Goal: Transaction & Acquisition: Purchase product/service

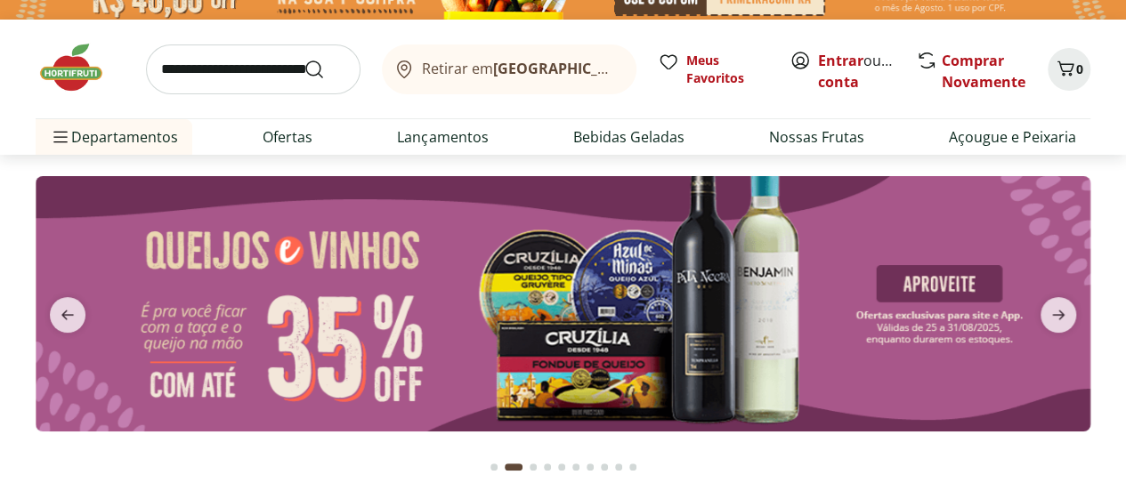
scroll to position [19, 0]
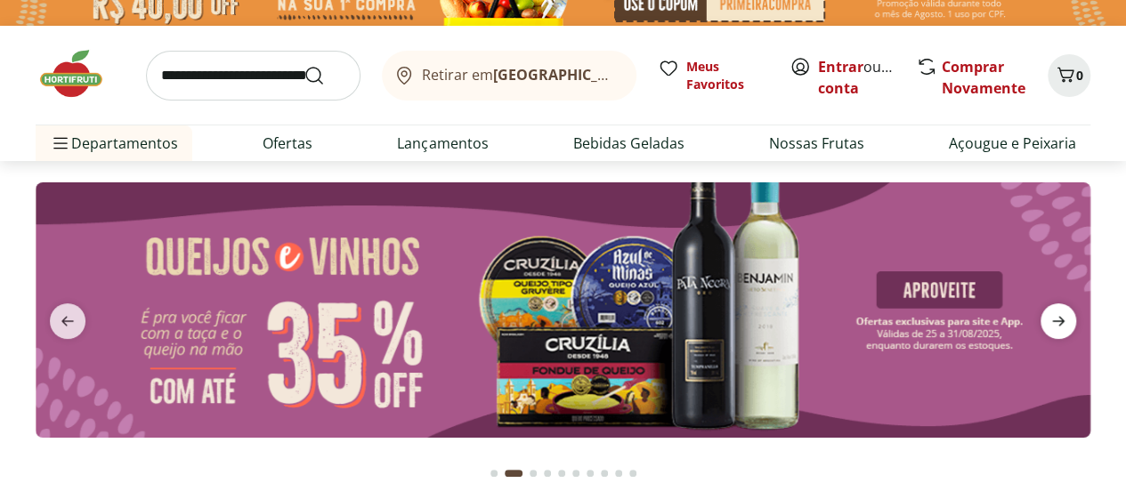
click at [1056, 320] on icon "next" at bounding box center [1058, 321] width 12 height 10
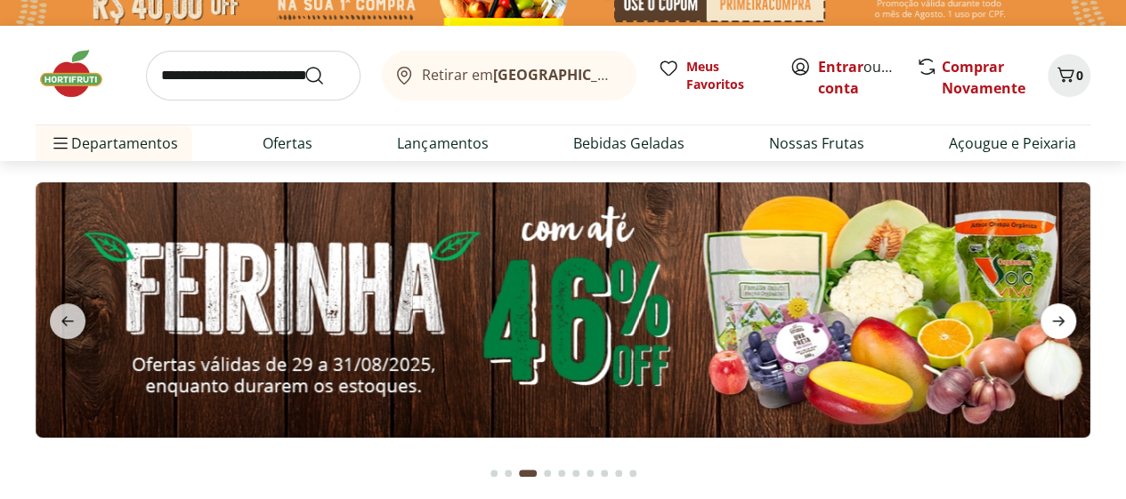
scroll to position [0, 0]
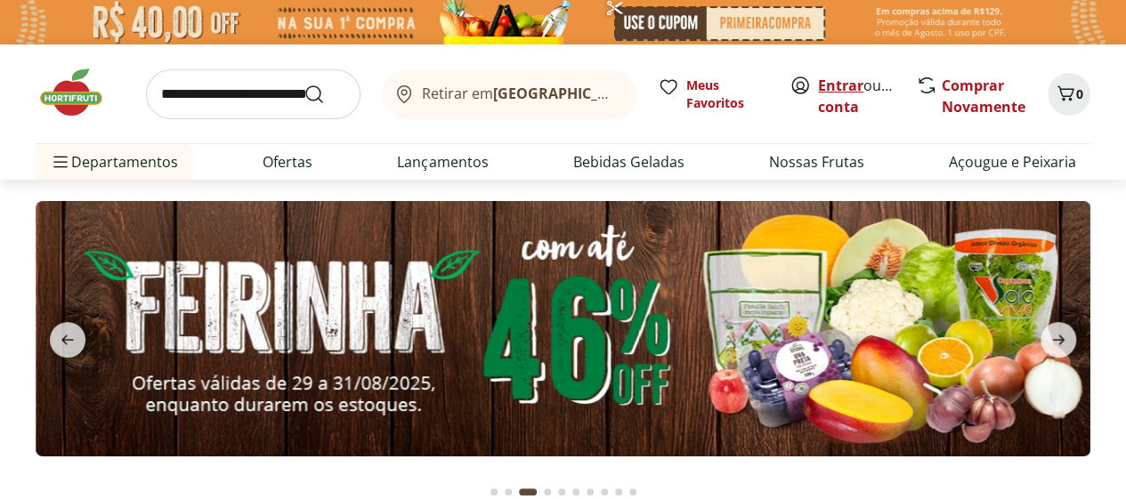
click at [842, 83] on link "Entrar" at bounding box center [840, 86] width 45 height 20
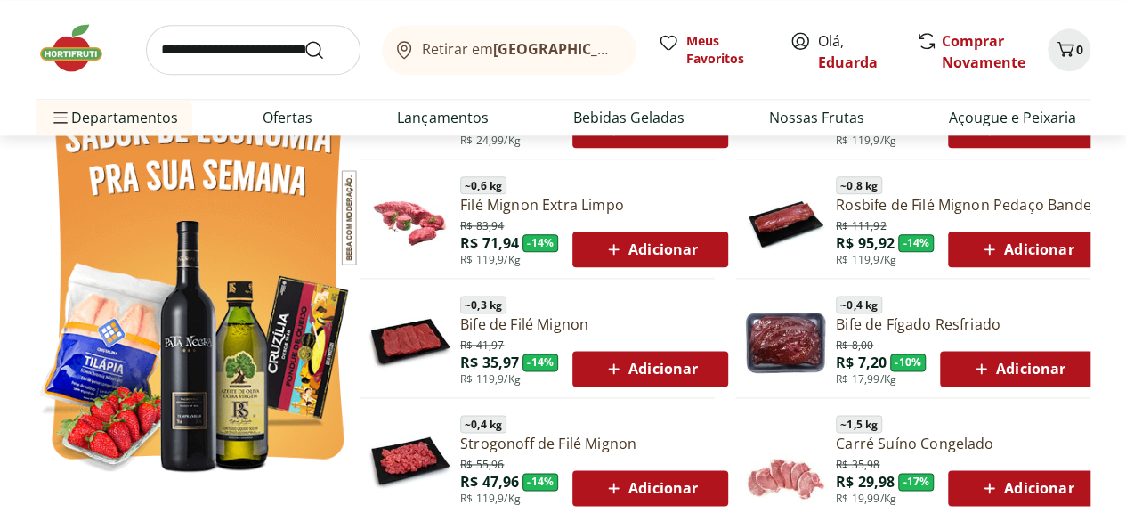
scroll to position [997, 0]
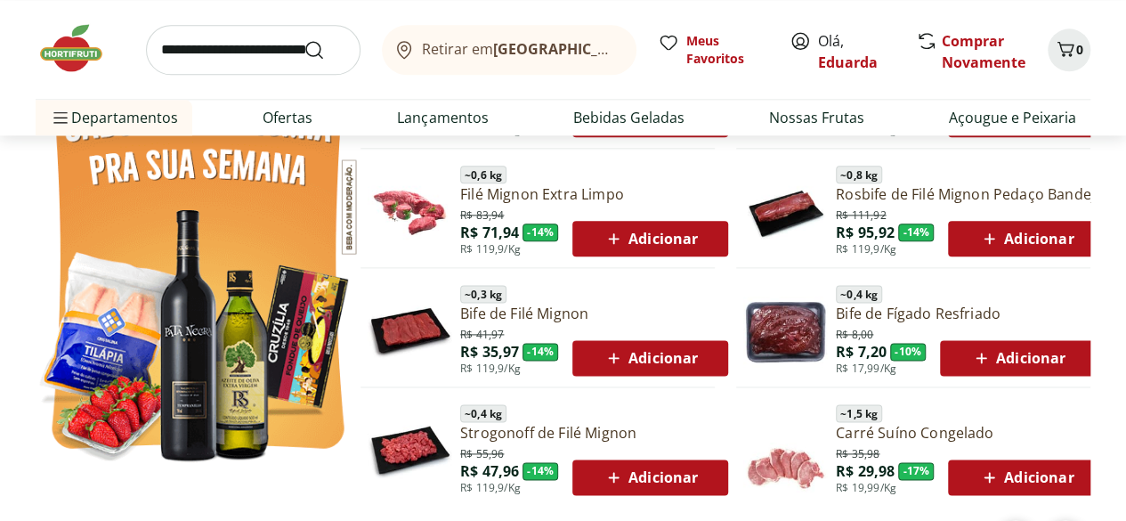
click at [1031, 237] on span "Adicionar" at bounding box center [1025, 238] width 95 height 21
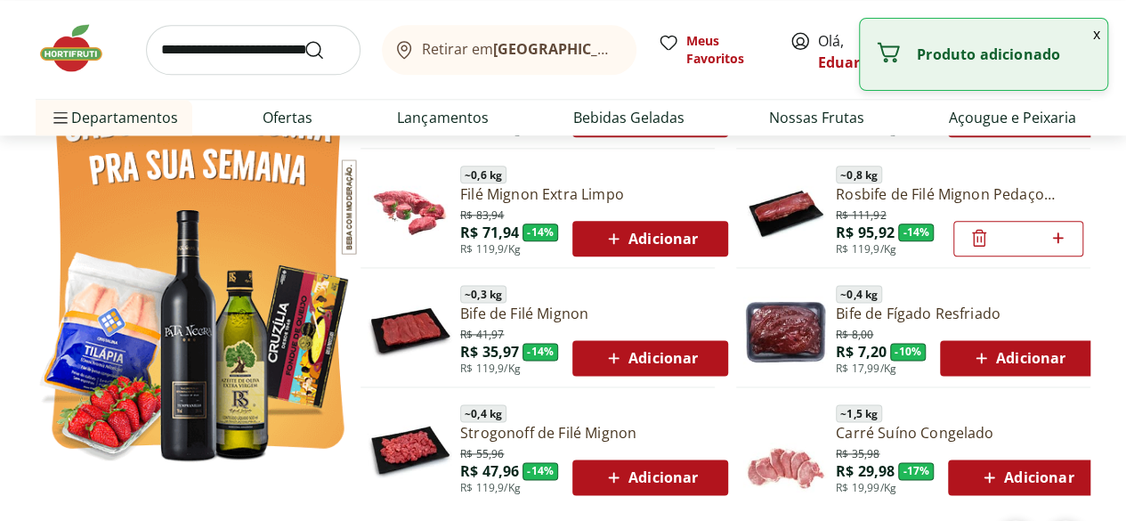
click at [1058, 237] on icon at bounding box center [1057, 237] width 11 height 11
type input "*"
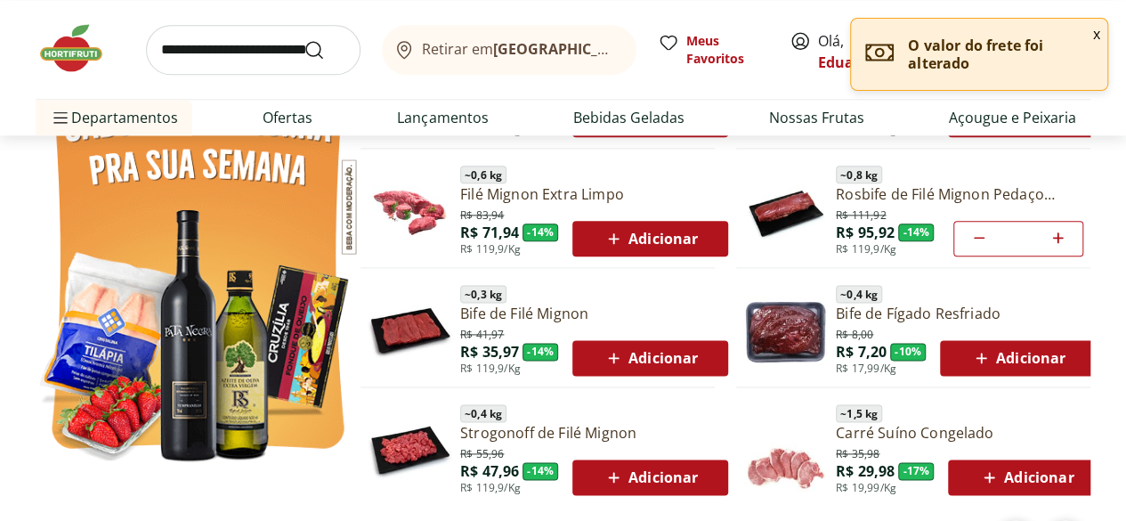
click at [703, 361] on div "Adicionar" at bounding box center [650, 358] width 127 height 32
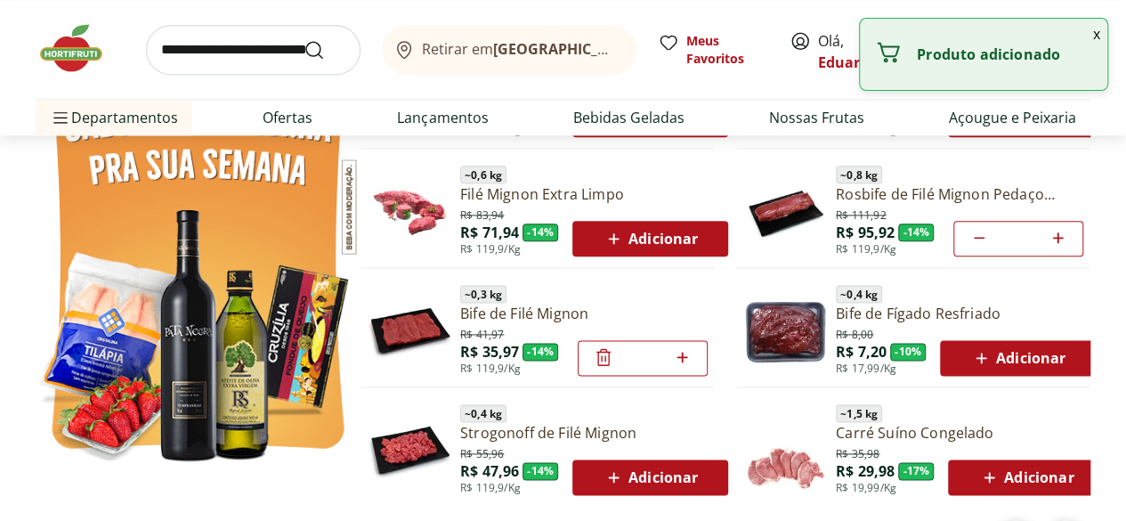
click at [693, 360] on icon at bounding box center [682, 356] width 22 height 21
type input "*"
click at [693, 358] on icon at bounding box center [682, 356] width 22 height 21
type input "*"
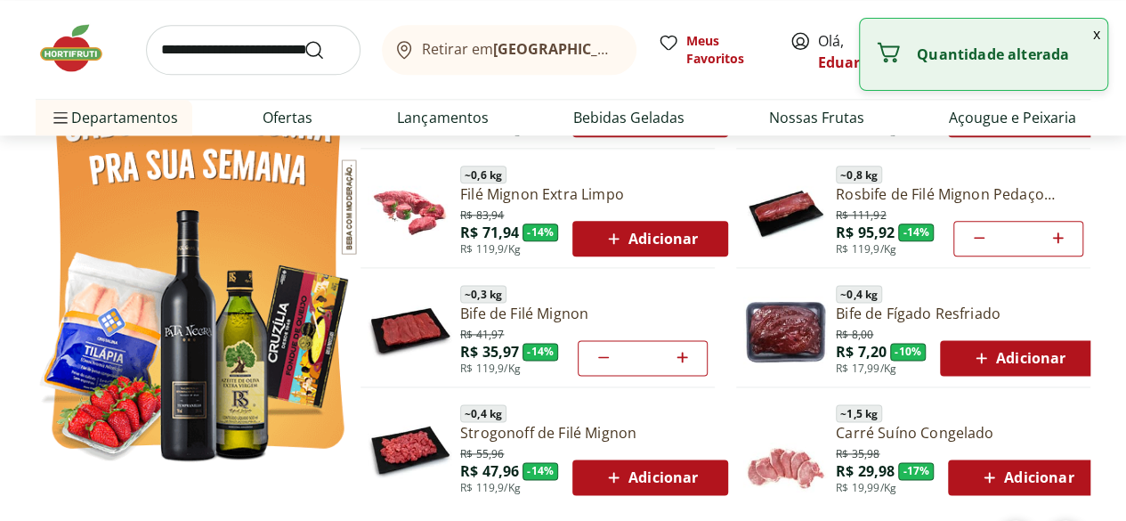
type input "*"
click at [682, 356] on icon at bounding box center [682, 357] width 11 height 11
type input "*"
click at [687, 356] on icon at bounding box center [682, 356] width 22 height 21
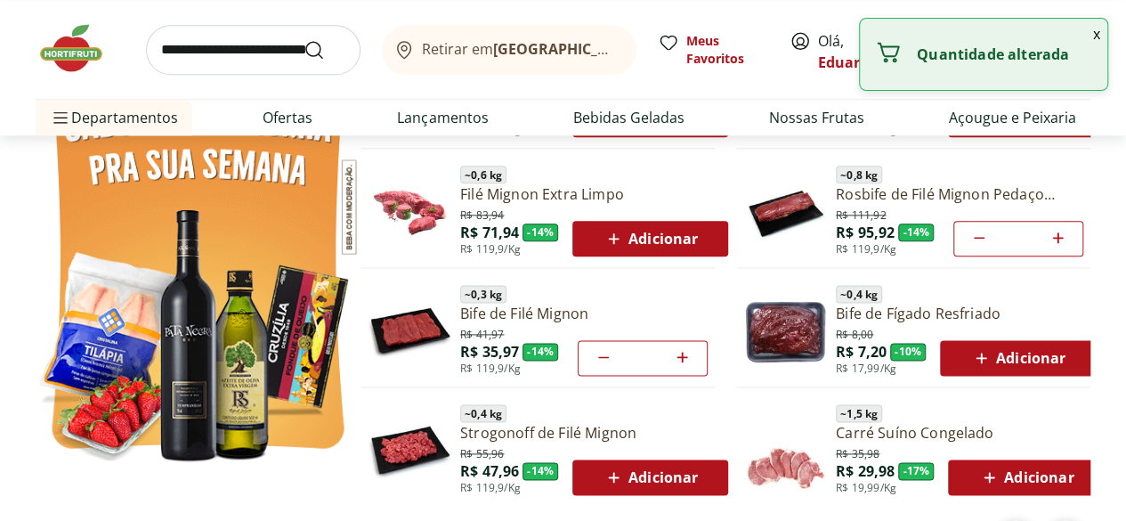
type input "*"
click at [684, 356] on icon at bounding box center [682, 357] width 11 height 11
type input "*"
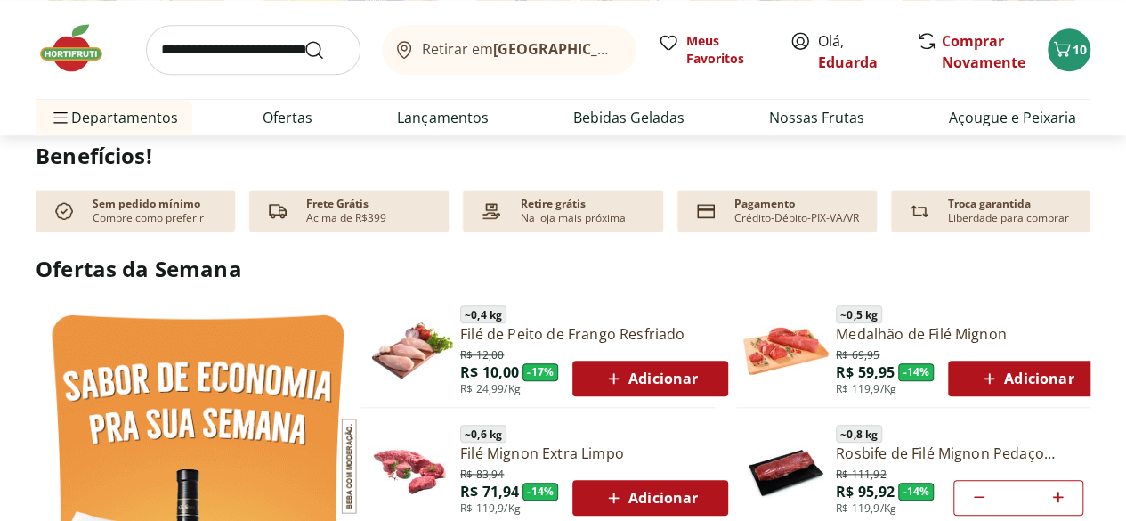
scroll to position [710, 0]
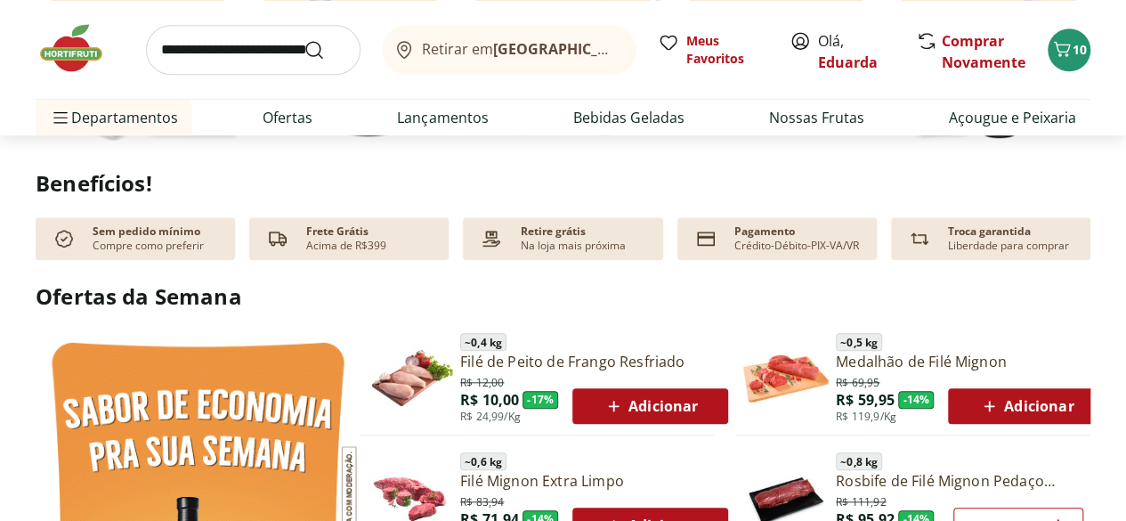
click at [242, 57] on input "search" at bounding box center [253, 50] width 215 height 50
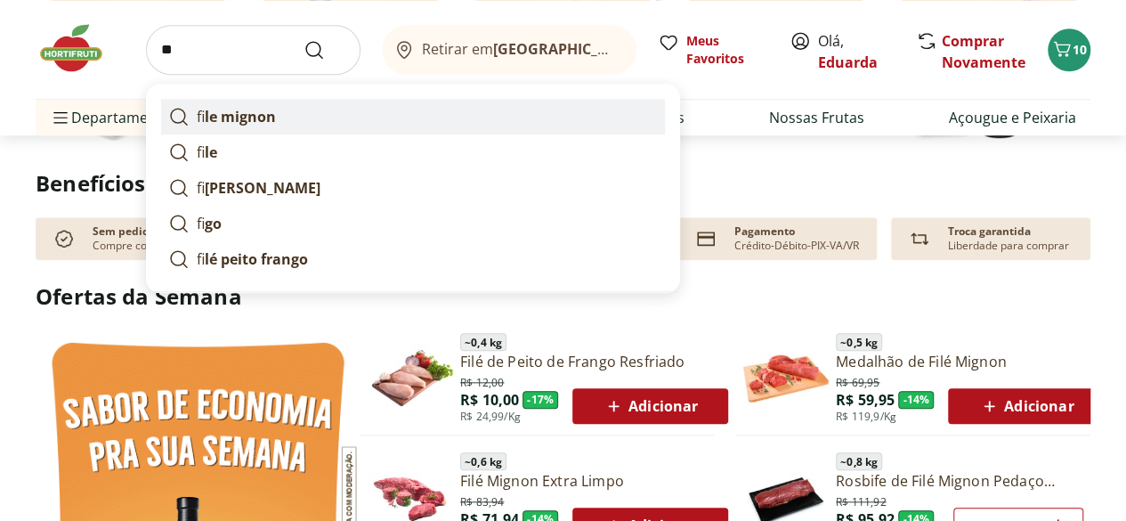
click at [255, 122] on strong "le mignon" at bounding box center [240, 117] width 71 height 20
type input "**********"
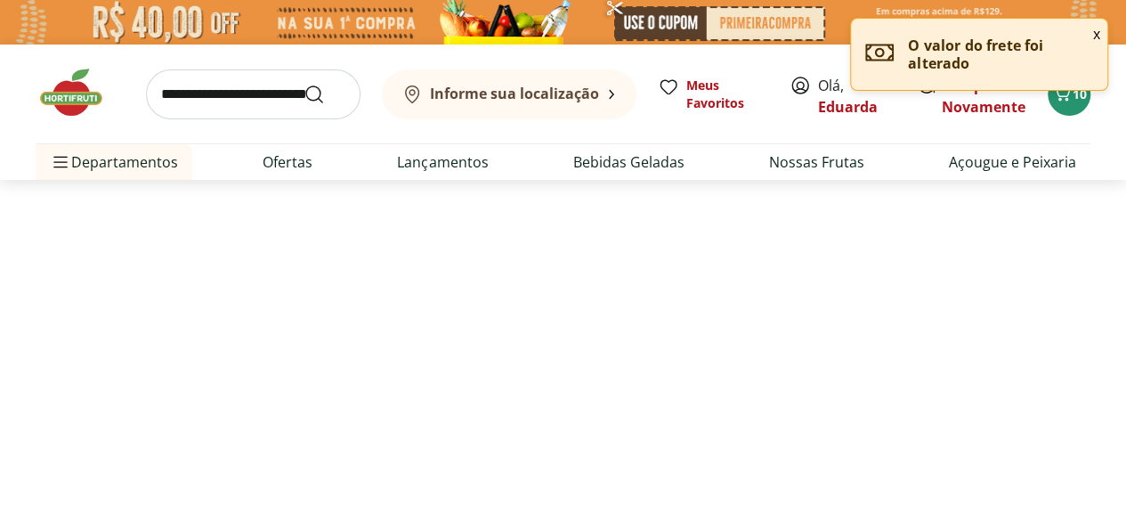
select select "**********"
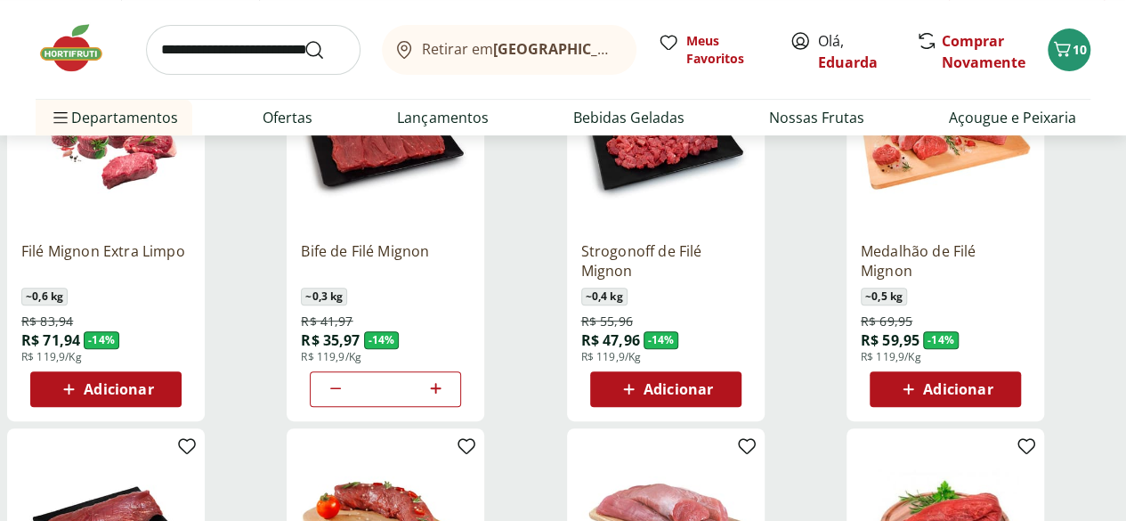
scroll to position [313, 0]
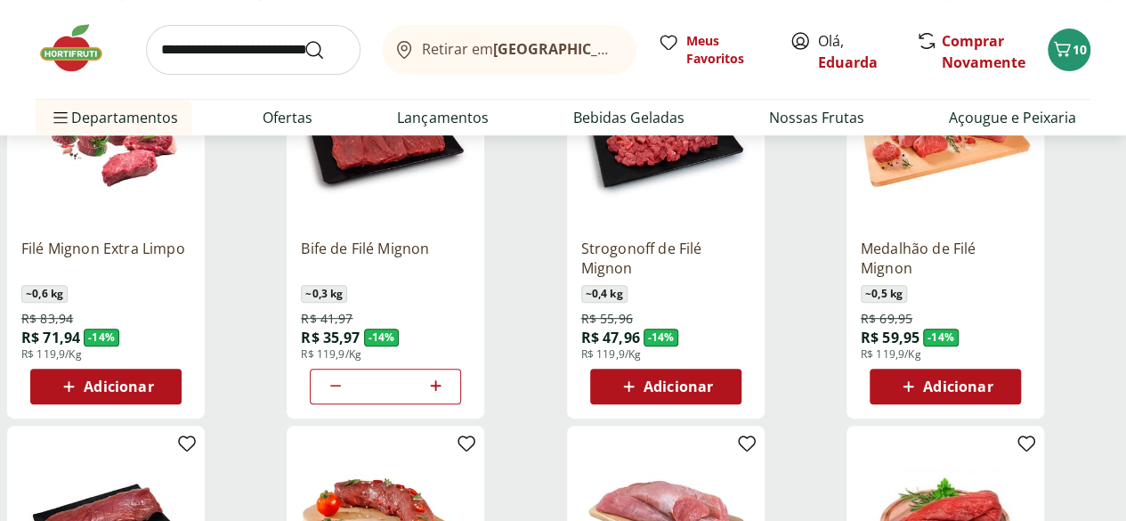
click at [1007, 387] on div "Adicionar" at bounding box center [945, 386] width 123 height 32
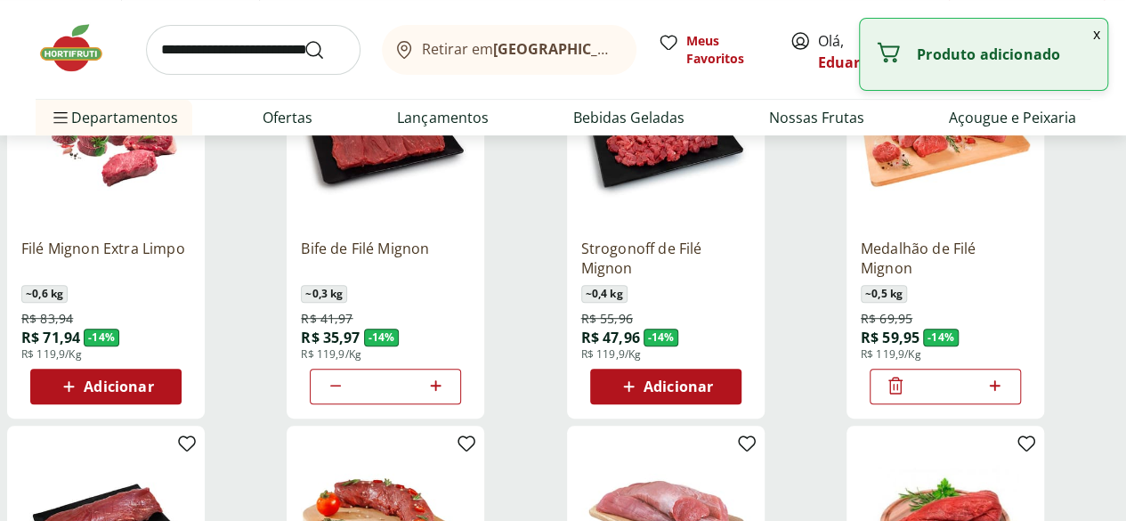
click at [1006, 396] on icon at bounding box center [995, 385] width 22 height 21
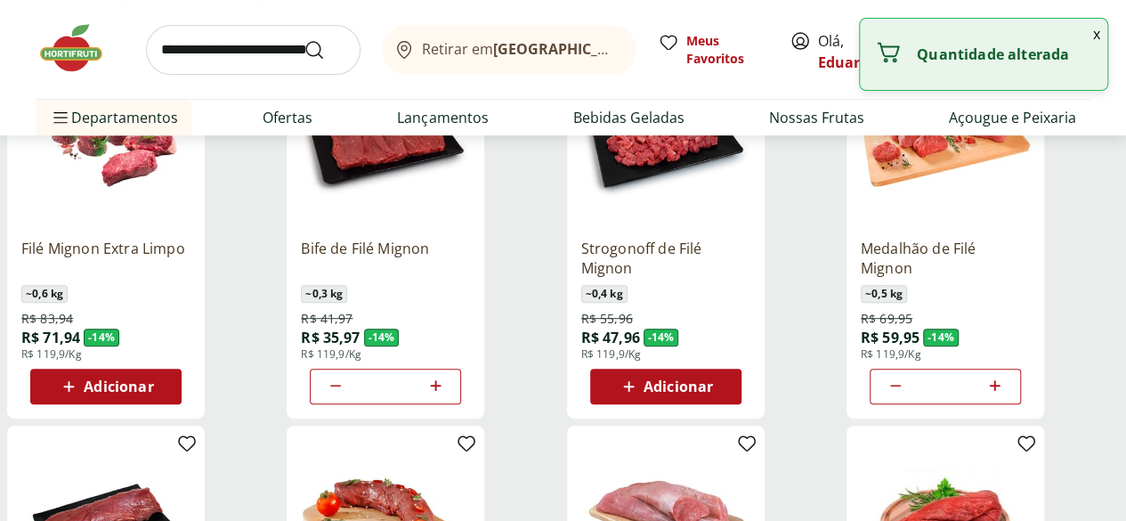
click at [1006, 396] on icon at bounding box center [995, 385] width 22 height 21
click at [1001, 391] on icon at bounding box center [995, 385] width 11 height 11
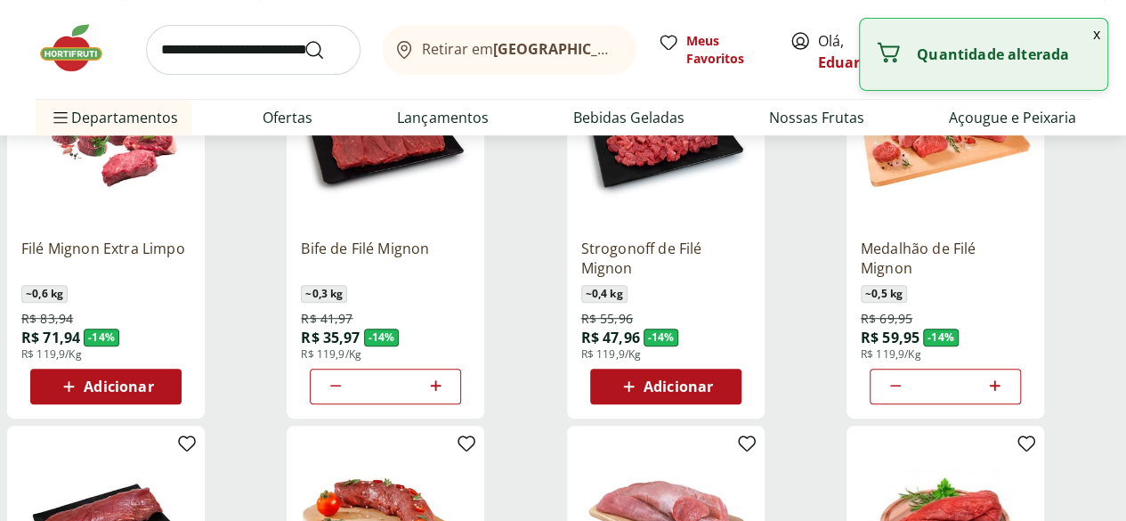
click at [1006, 408] on div at bounding box center [995, 386] width 21 height 43
type input "**"
click at [447, 395] on icon at bounding box center [436, 385] width 22 height 21
click at [441, 391] on icon at bounding box center [435, 385] width 11 height 11
type input "*"
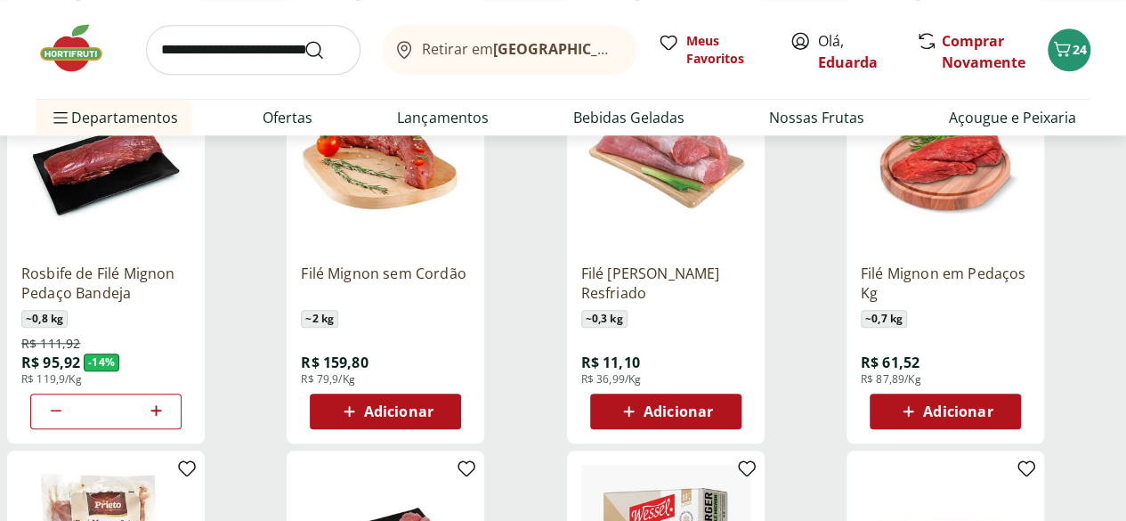
scroll to position [700, 0]
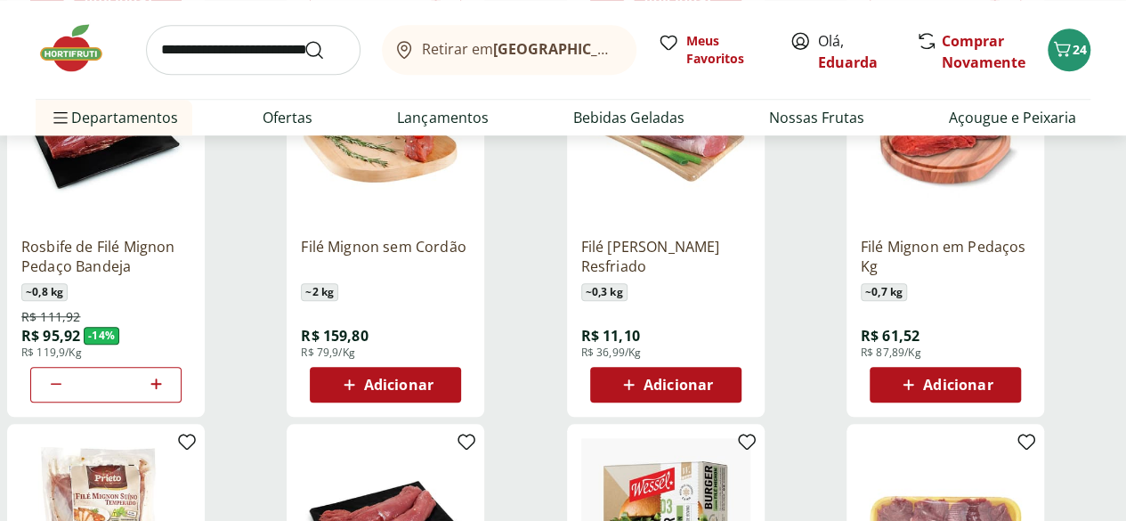
click at [167, 394] on icon at bounding box center [156, 383] width 22 height 21
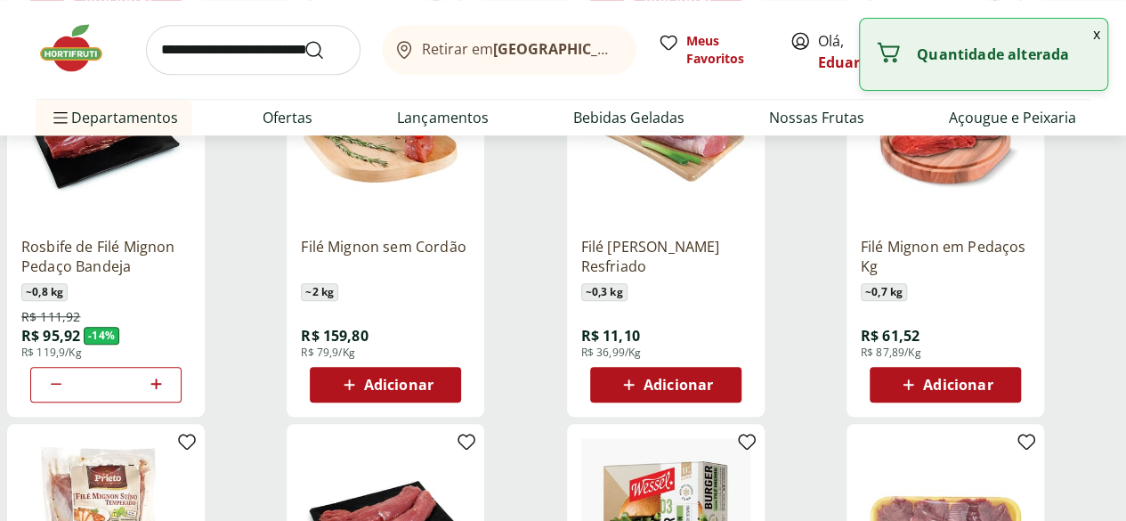
click at [166, 406] on div at bounding box center [155, 384] width 21 height 43
click at [167, 394] on icon at bounding box center [156, 383] width 22 height 21
click at [161, 389] on icon at bounding box center [155, 383] width 11 height 11
click at [167, 394] on icon at bounding box center [156, 383] width 22 height 21
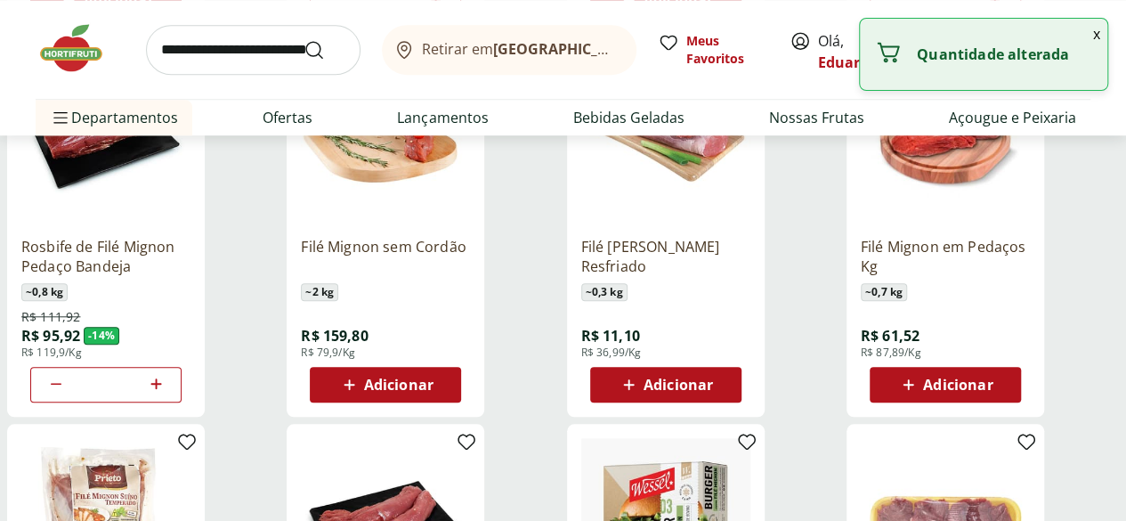
click at [61, 385] on icon at bounding box center [56, 384] width 11 height 2
type input "*"
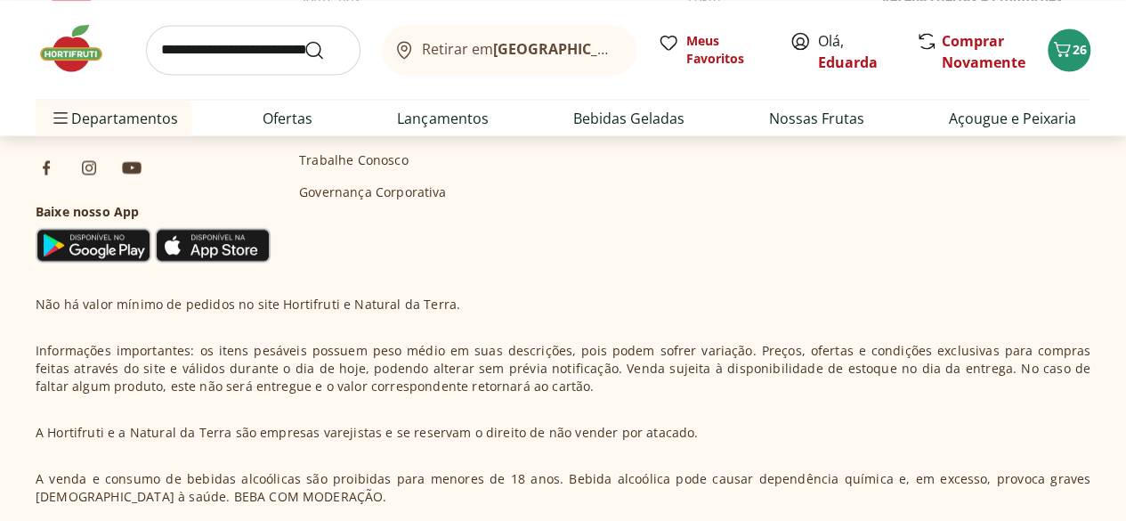
scroll to position [1594, 0]
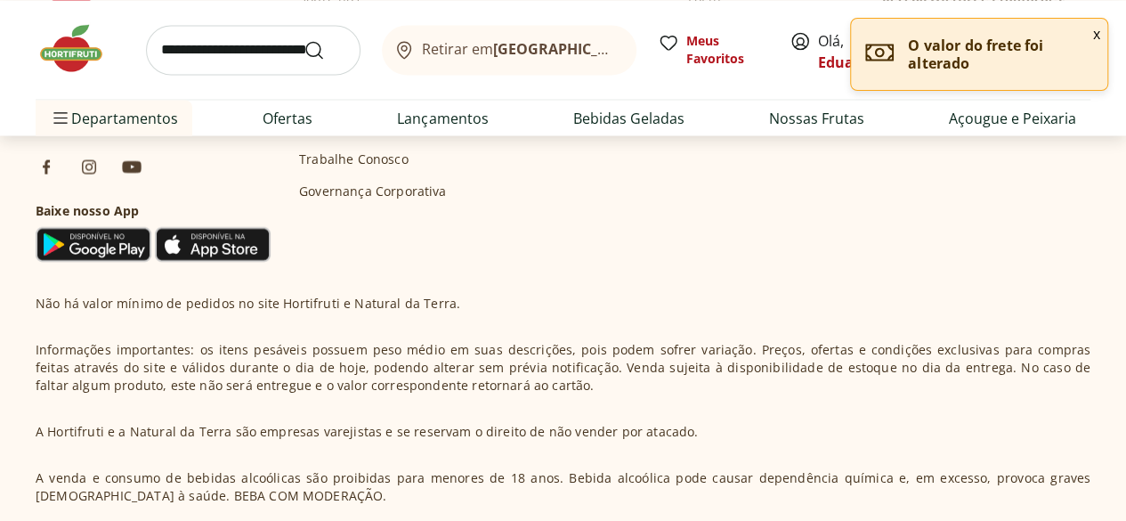
click at [1098, 35] on button "x" at bounding box center [1096, 34] width 21 height 30
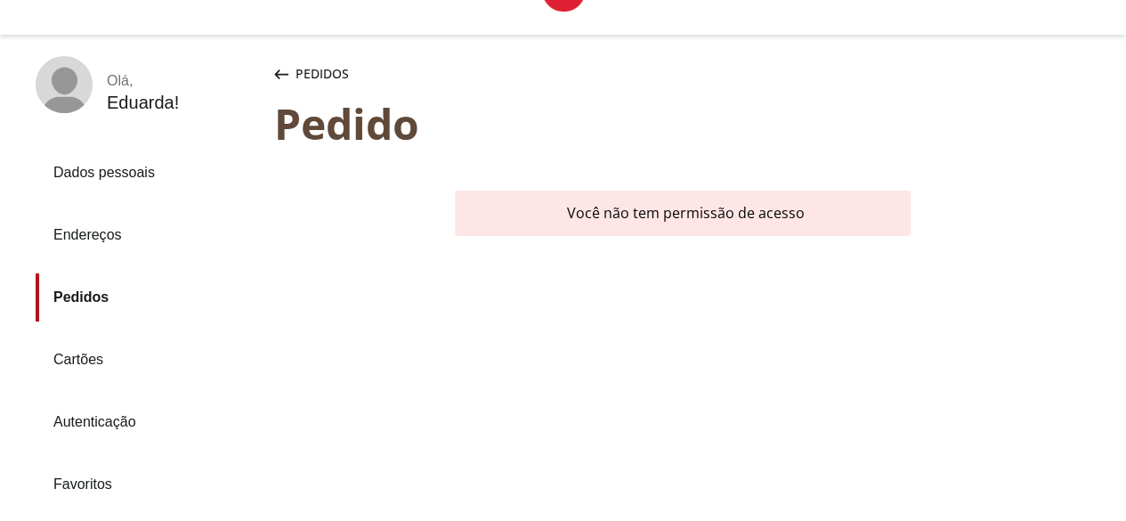
scroll to position [68, 0]
